Goal: Information Seeking & Learning: Learn about a topic

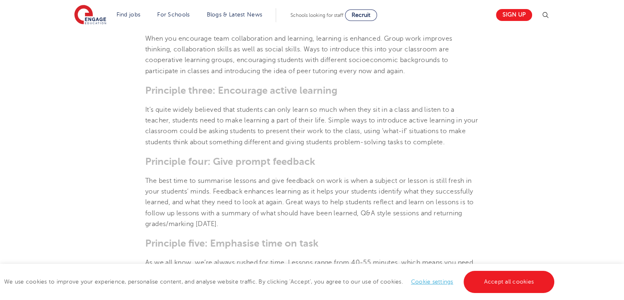
scroll to position [507, 0]
click at [359, 178] on p "The best time to summarise lessons and give feedback on work is when a subject …" at bounding box center [312, 202] width 334 height 54
click at [241, 86] on h3 "Principle three: Encourage active learning" at bounding box center [312, 89] width 334 height 11
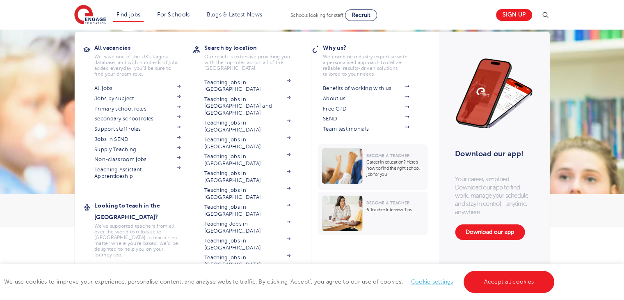
scroll to position [0, 0]
